Goal: Transaction & Acquisition: Purchase product/service

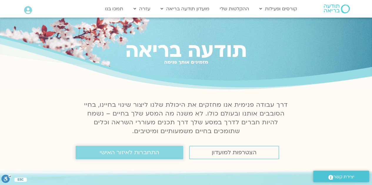
click at [137, 156] on span "התחברות לאיזור האישי" at bounding box center [129, 153] width 59 height 6
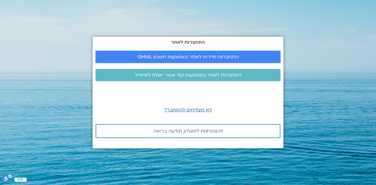
click at [215, 58] on span "התחברות מיידית לאתר באמצעות חשבון GMAIL" at bounding box center [188, 56] width 101 height 5
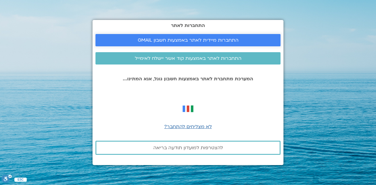
click at [174, 38] on span "התחברות מיידית לאתר באמצעות חשבון GMAIL" at bounding box center [188, 40] width 101 height 5
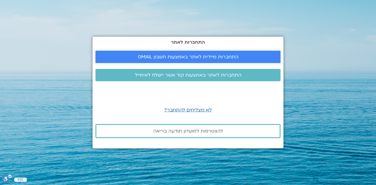
click at [172, 56] on span "התחברות מיידית לאתר באמצעות חשבון GMAIL" at bounding box center [188, 56] width 101 height 5
click at [160, 76] on span "התחברות לאתר באמצעות קוד אשר יישלח לאימייל" at bounding box center [188, 75] width 107 height 5
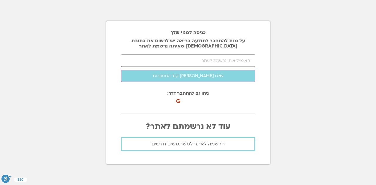
click at [187, 60] on input "email" at bounding box center [188, 61] width 134 height 12
type input "[EMAIL_ADDRESS][DOMAIN_NAME]"
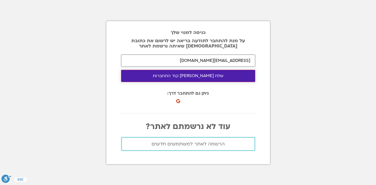
click at [189, 76] on button "שלח [PERSON_NAME] קוד התחברות" at bounding box center [188, 76] width 134 height 12
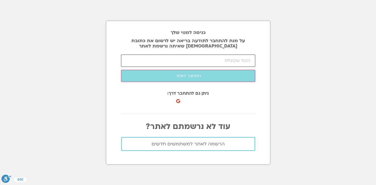
click at [149, 64] on input "number" at bounding box center [188, 61] width 134 height 12
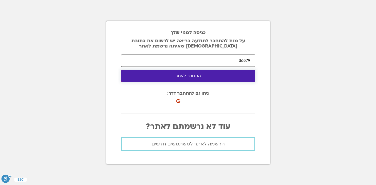
type input "36579"
click at [207, 75] on button "התחבר לאתר" at bounding box center [188, 76] width 134 height 12
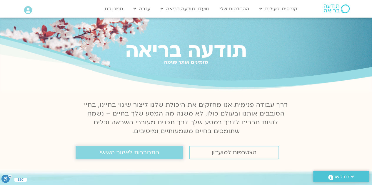
click at [156, 155] on span "התחברות לאיזור האישי" at bounding box center [129, 153] width 59 height 6
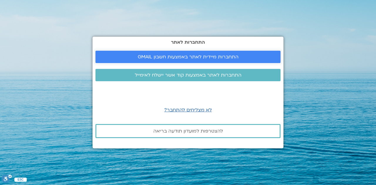
click at [184, 58] on span "התחברות מיידית לאתר באמצעות חשבון GMAIL" at bounding box center [188, 56] width 101 height 5
click at [167, 58] on span "התחברות מיידית לאתר באמצעות חשבון GMAIL" at bounding box center [188, 56] width 101 height 5
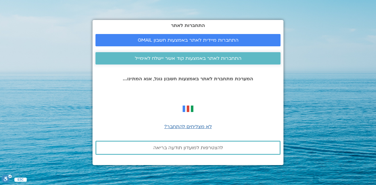
click at [190, 56] on span "התחברות לאתר באמצעות קוד אשר יישלח לאימייל" at bounding box center [188, 58] width 107 height 5
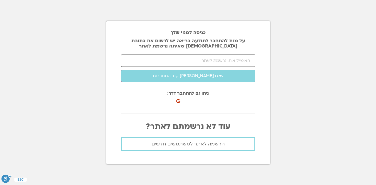
click at [175, 60] on input "email" at bounding box center [188, 61] width 134 height 12
type input "[EMAIL_ADDRESS][DOMAIN_NAME]"
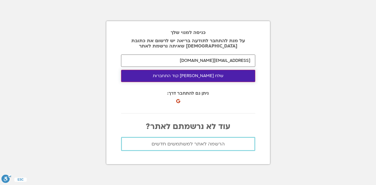
click at [191, 77] on button "שלח [PERSON_NAME] קוד התחברות" at bounding box center [188, 76] width 134 height 12
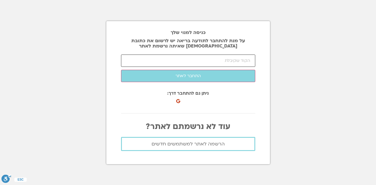
click at [179, 58] on input "number" at bounding box center [188, 61] width 134 height 12
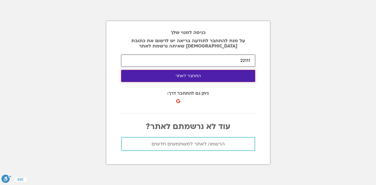
type input "22111"
click at [193, 76] on button "התחבר לאתר" at bounding box center [188, 76] width 134 height 12
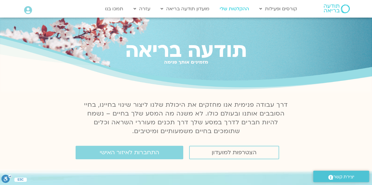
click at [229, 11] on link "ההקלטות שלי" at bounding box center [234, 8] width 35 height 11
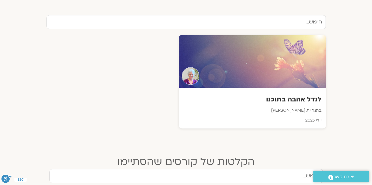
scroll to position [208, 0]
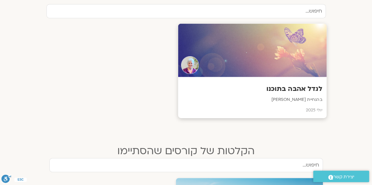
click at [282, 76] on div at bounding box center [252, 50] width 148 height 53
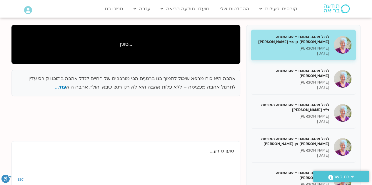
scroll to position [69, 0]
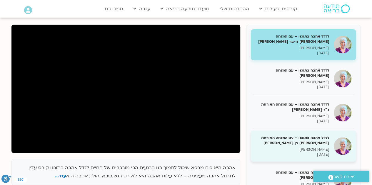
click at [289, 143] on h5 "לגדל אהבה בתוכנו – עם המנחה האורחת [PERSON_NAME] בן [PERSON_NAME]" at bounding box center [292, 140] width 74 height 11
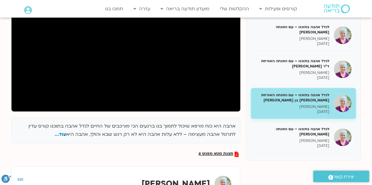
scroll to position [113, 0]
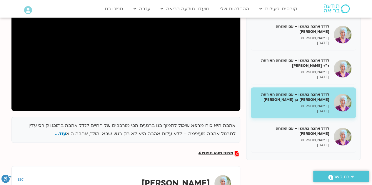
click at [170, 160] on div "מצגת מטא מפגש 4" at bounding box center [125, 156] width 229 height 10
drag, startPoint x: 163, startPoint y: 141, endPoint x: 163, endPoint y: 135, distance: 6.2
click at [163, 141] on div "אהבה היא כוח מרפא שיכול לתמוך בנו ברגעים הכי מורכבים של החיים לגדל אהבה בתוכנו …" at bounding box center [125, 130] width 229 height 26
